Goal: Find specific page/section: Find specific page/section

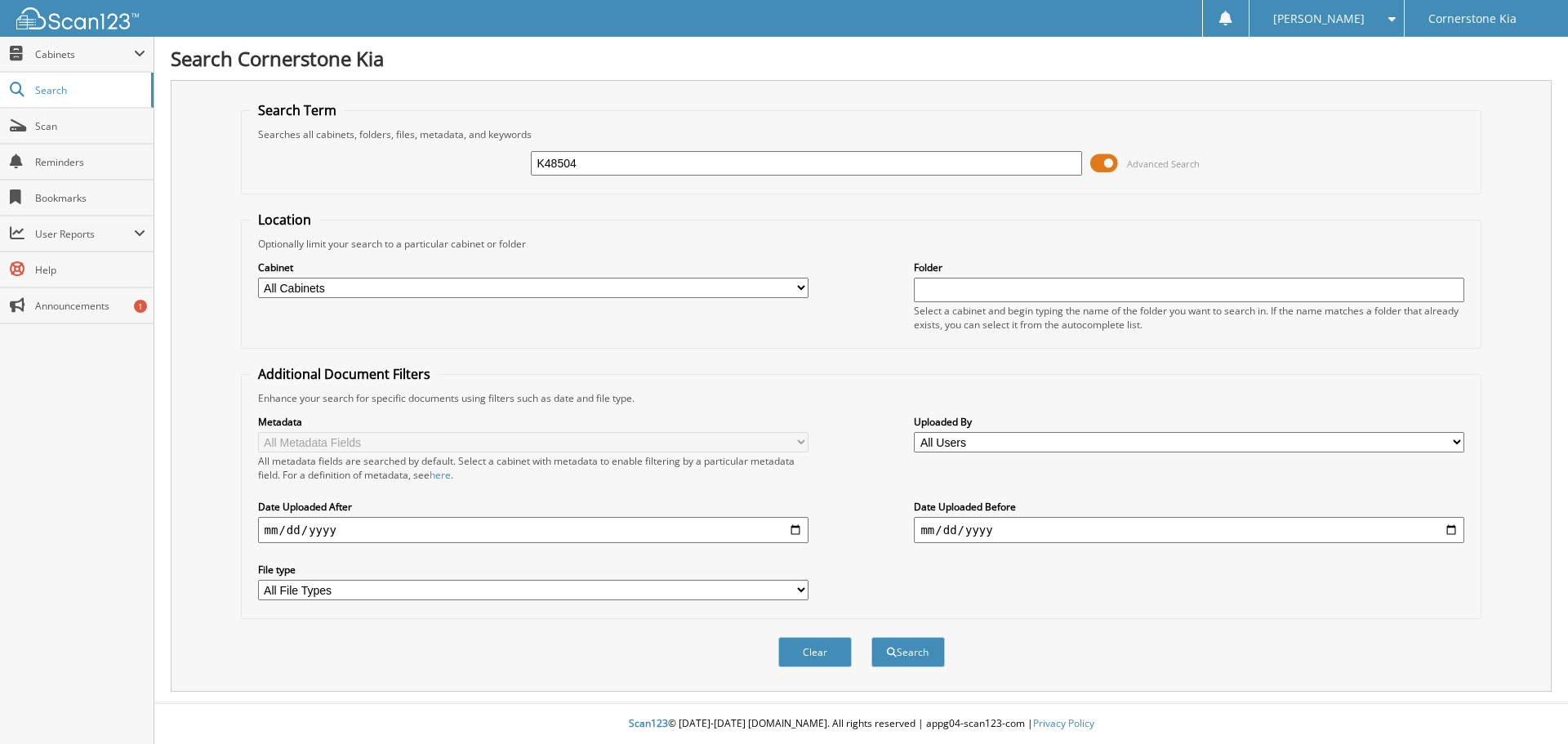
type input "K48504"
click at [871, 637] on button "Search" at bounding box center [908, 652] width 74 height 30
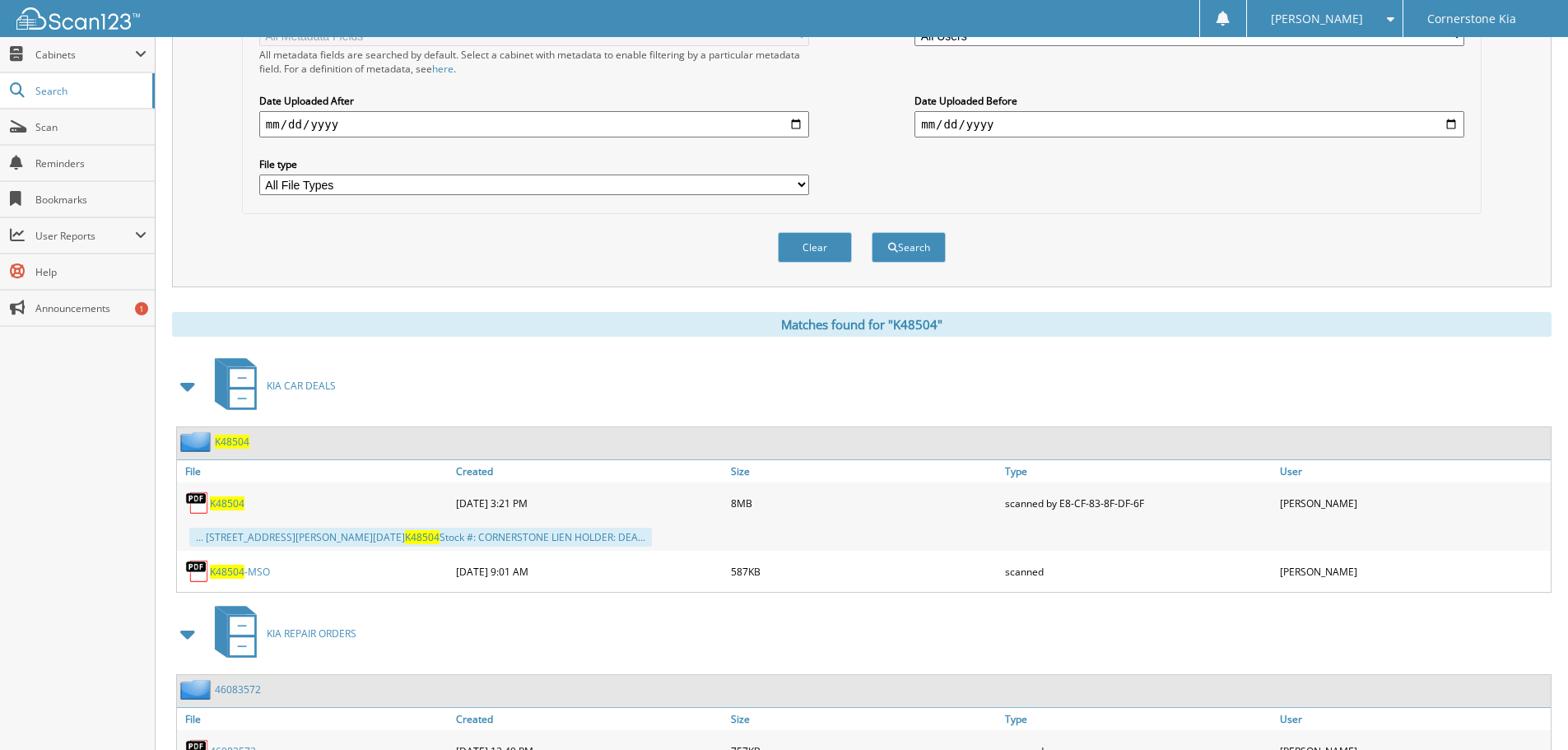
scroll to position [412, 0]
click at [225, 505] on span "K48504" at bounding box center [227, 501] width 34 height 14
